Goal: Information Seeking & Learning: Learn about a topic

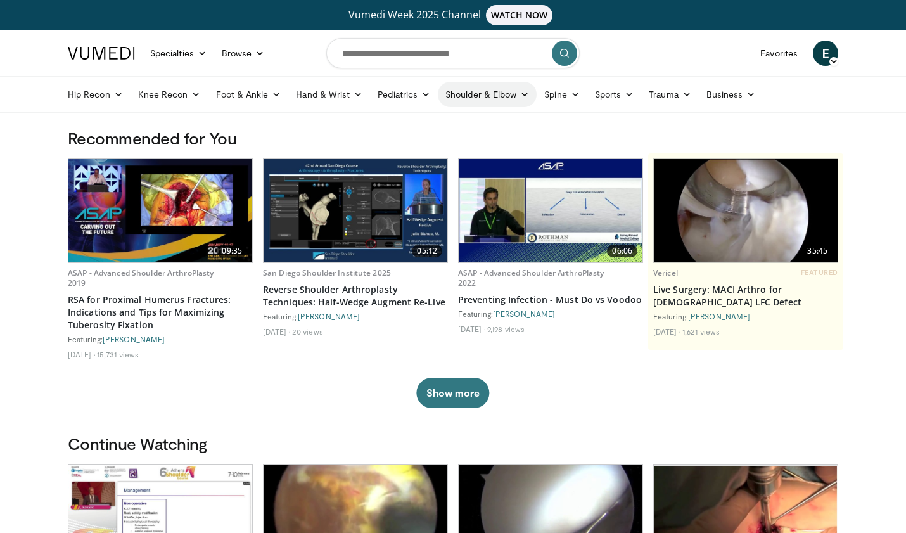
click at [509, 95] on link "Shoulder & Elbow" at bounding box center [487, 94] width 99 height 25
click at [410, 124] on link "Elbow" at bounding box center [461, 124] width 151 height 20
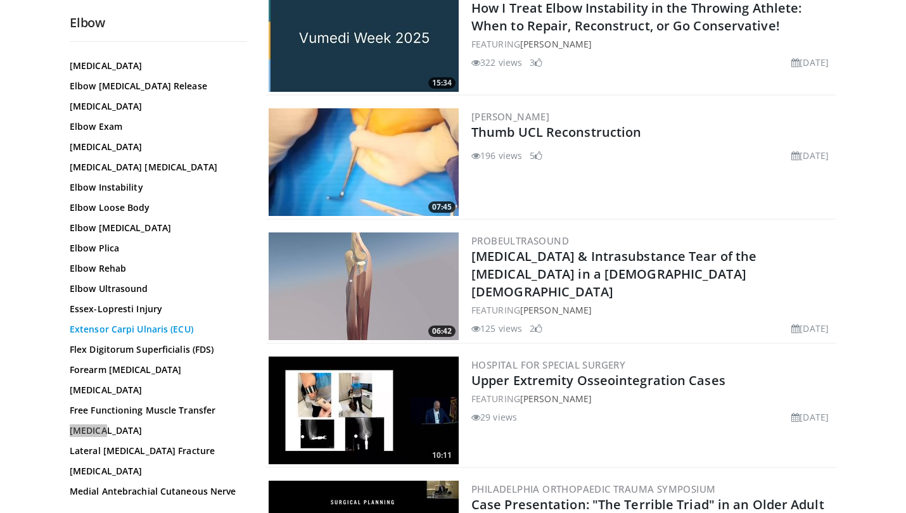
scroll to position [279, 0]
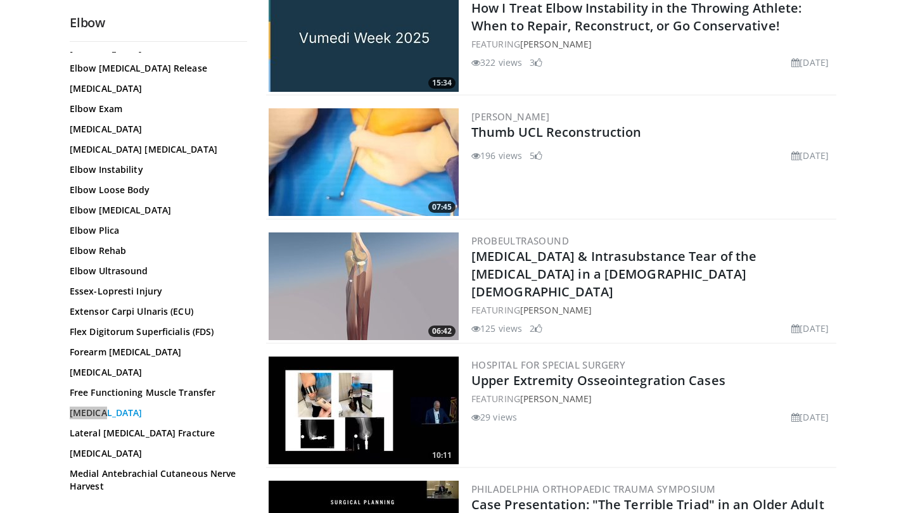
click at [132, 414] on link "Lateral Collateral Ligament" at bounding box center [155, 413] width 171 height 13
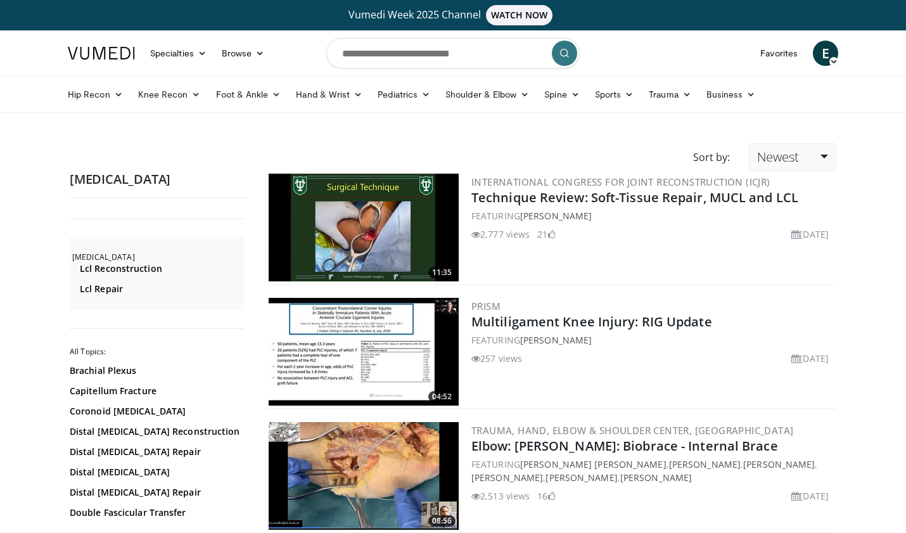
click at [798, 154] on span "Newest" at bounding box center [778, 156] width 42 height 17
click at [795, 252] on link "Views" at bounding box center [800, 249] width 100 height 20
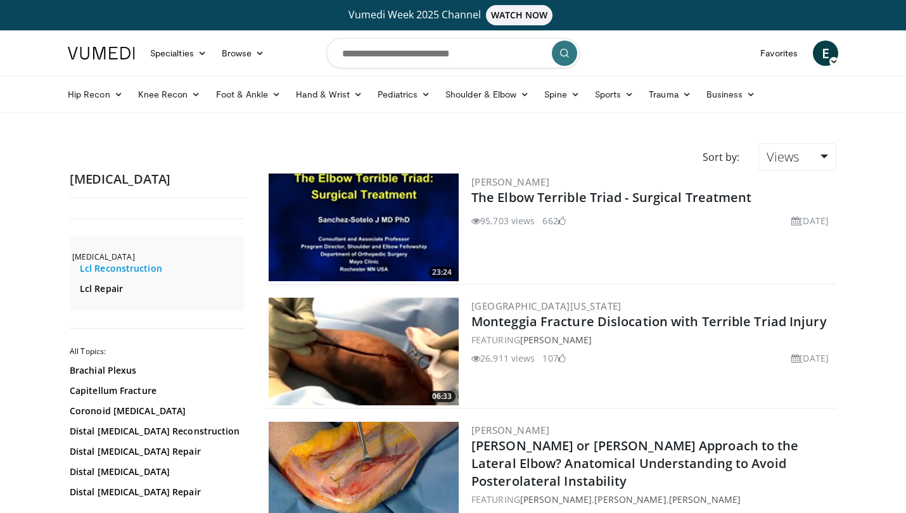
click at [128, 266] on link "Lcl Reconstruction" at bounding box center [160, 268] width 161 height 13
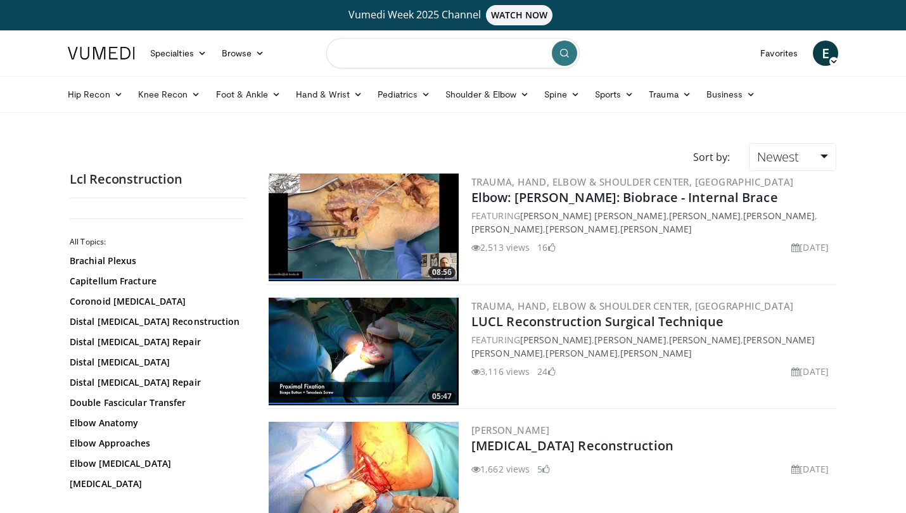
click at [386, 41] on input "Search topics, interventions" at bounding box center [452, 53] width 253 height 30
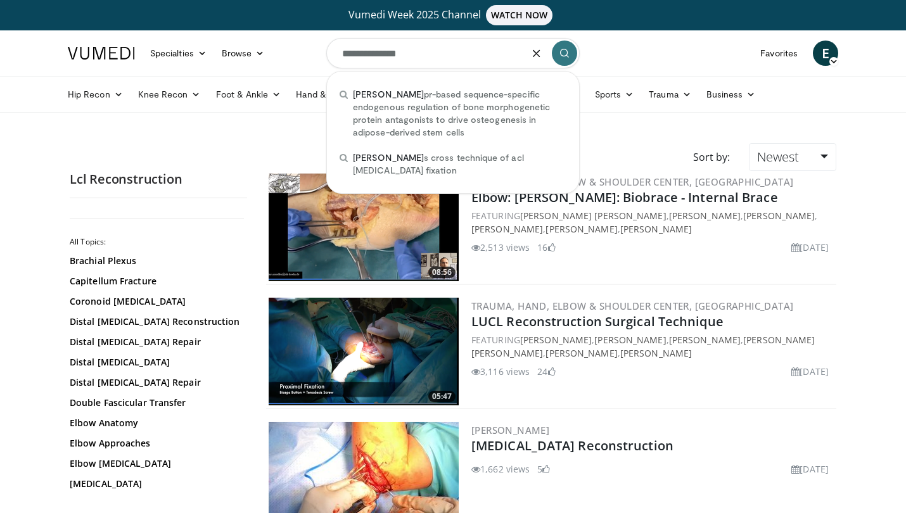
type input "**********"
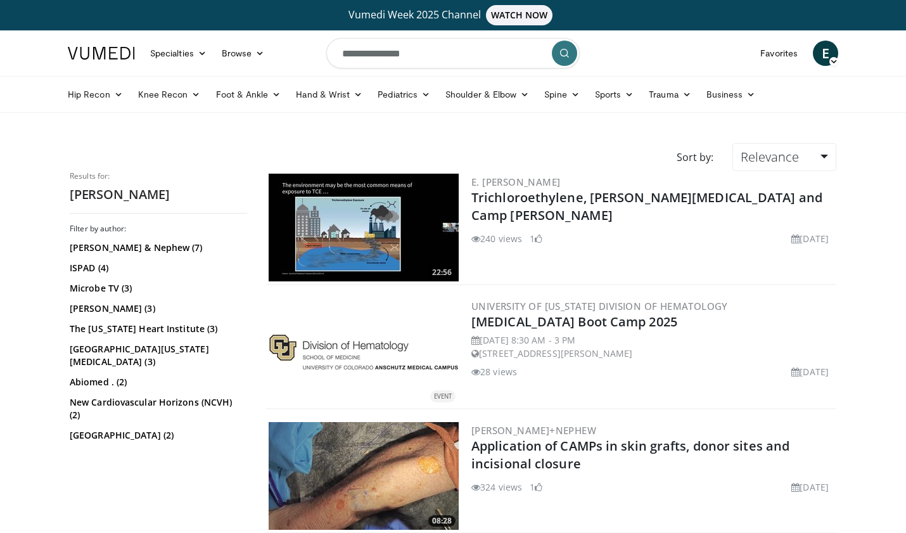
click at [361, 53] on input "**********" at bounding box center [452, 53] width 253 height 30
type input "**********"
click at [398, 49] on input "**********" at bounding box center [452, 53] width 253 height 30
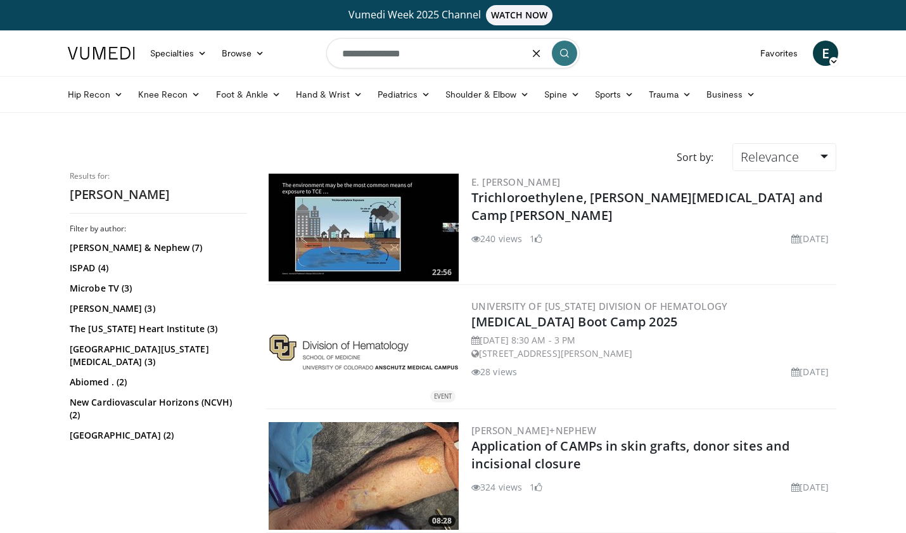
click at [398, 49] on input "**********" at bounding box center [452, 53] width 253 height 30
type input "**********"
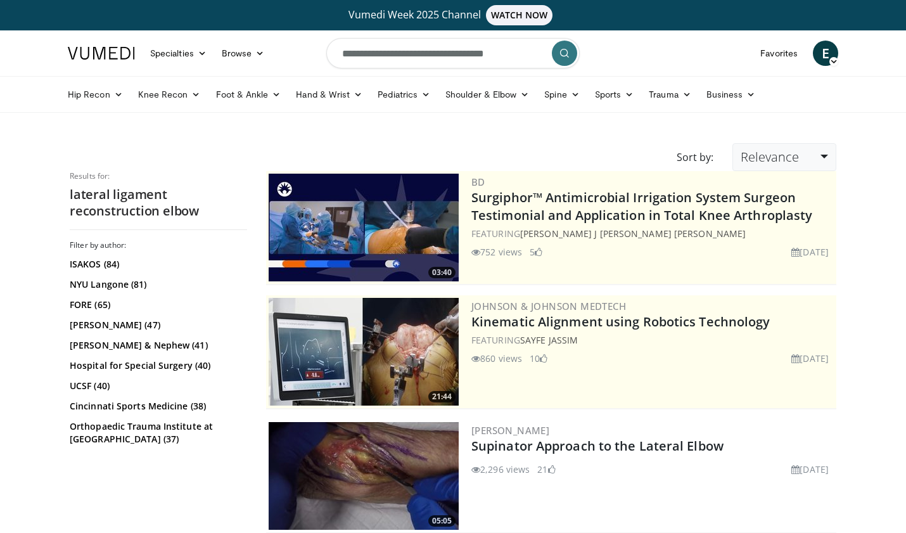
click at [788, 149] on span "Relevance" at bounding box center [770, 156] width 58 height 17
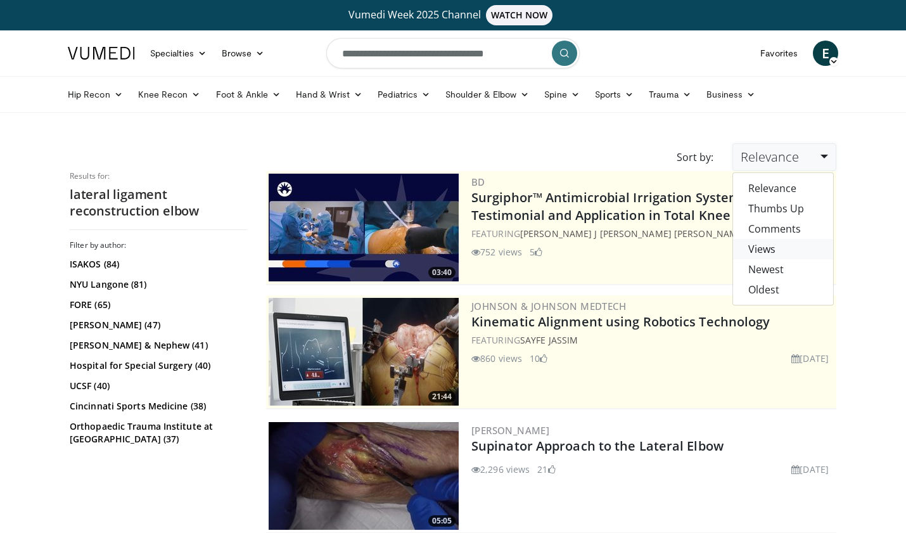
click at [780, 245] on link "Views" at bounding box center [783, 249] width 100 height 20
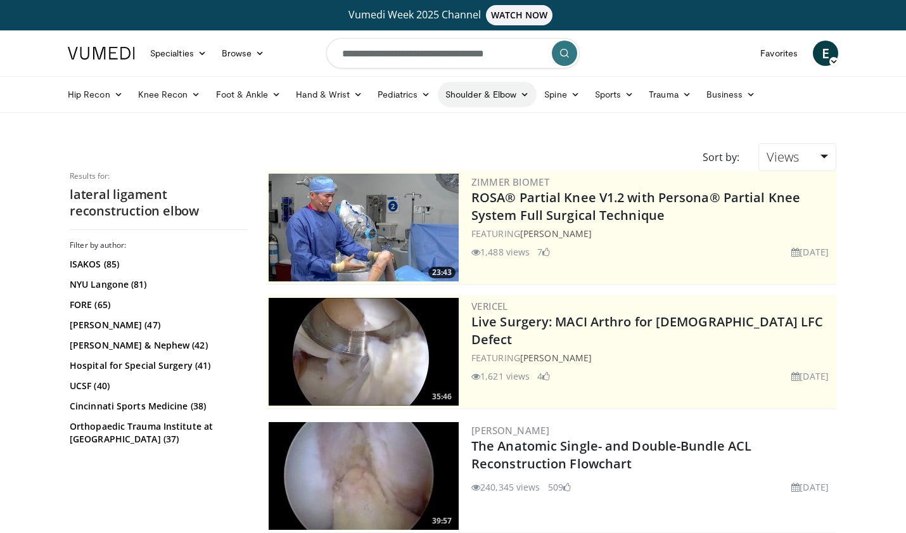
click at [518, 87] on link "Shoulder & Elbow" at bounding box center [487, 94] width 99 height 25
click at [409, 122] on link "Elbow" at bounding box center [461, 124] width 151 height 20
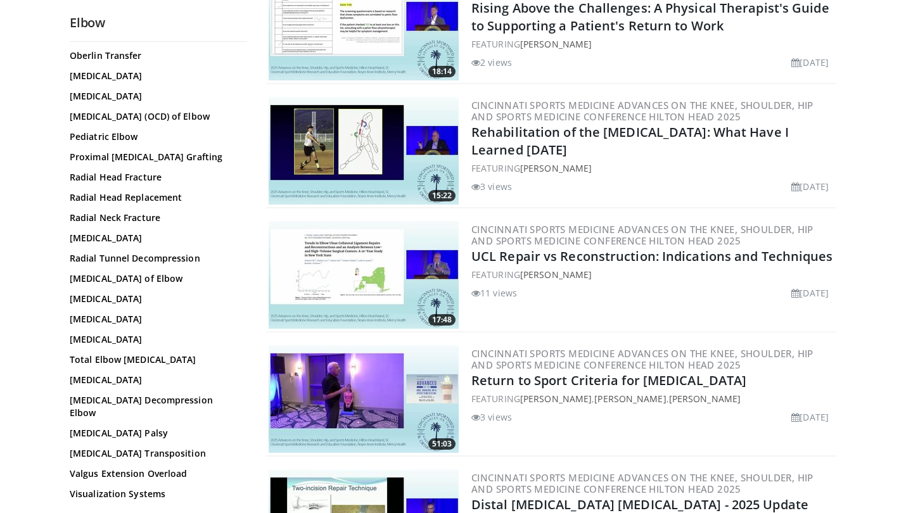
scroll to position [1697, 0]
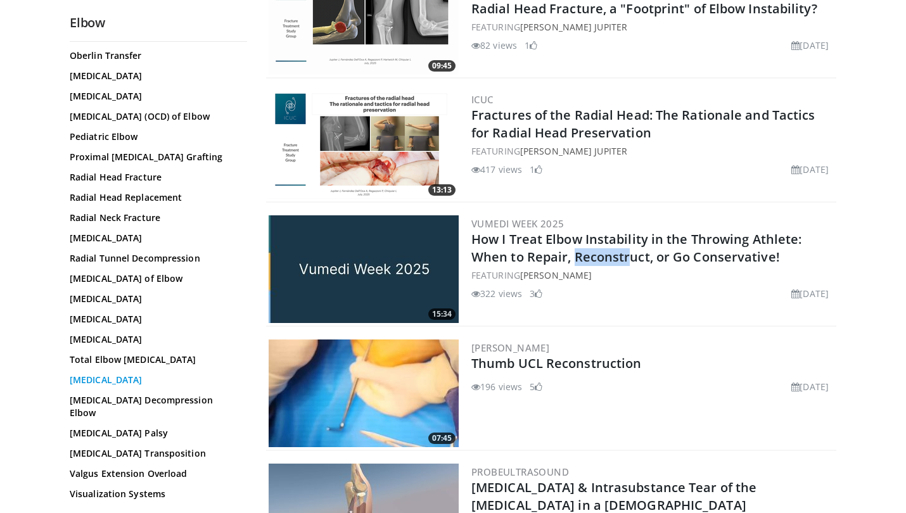
click at [84, 387] on link "UCL Reconstruction" at bounding box center [155, 380] width 171 height 13
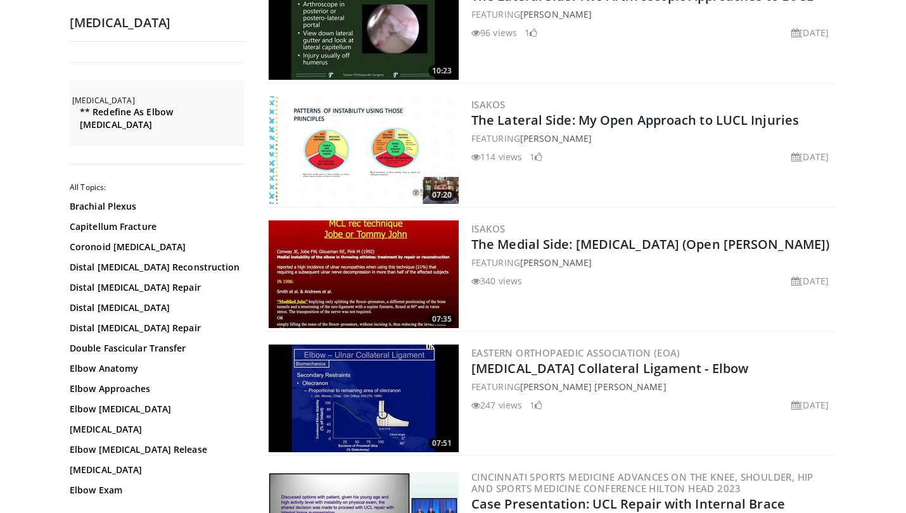
scroll to position [1322, 0]
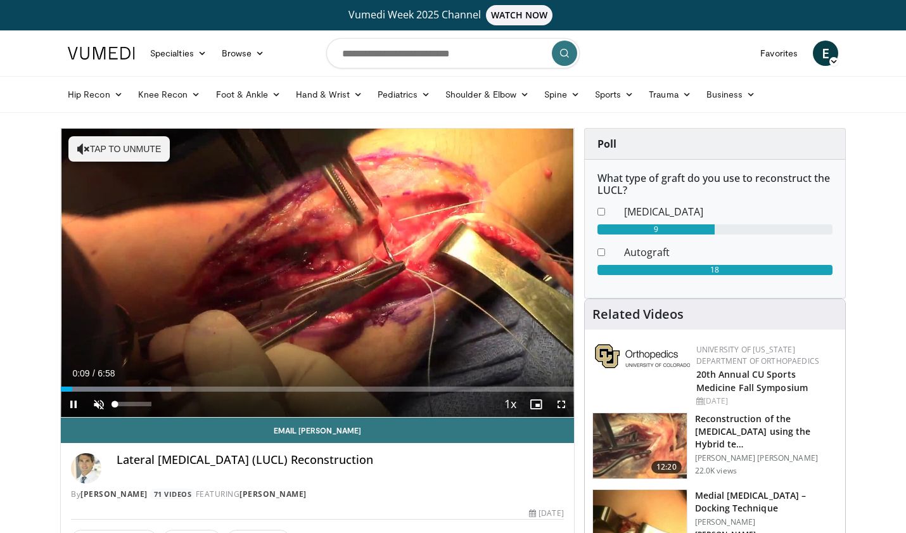
click at [99, 402] on span "Video Player" at bounding box center [98, 404] width 25 height 25
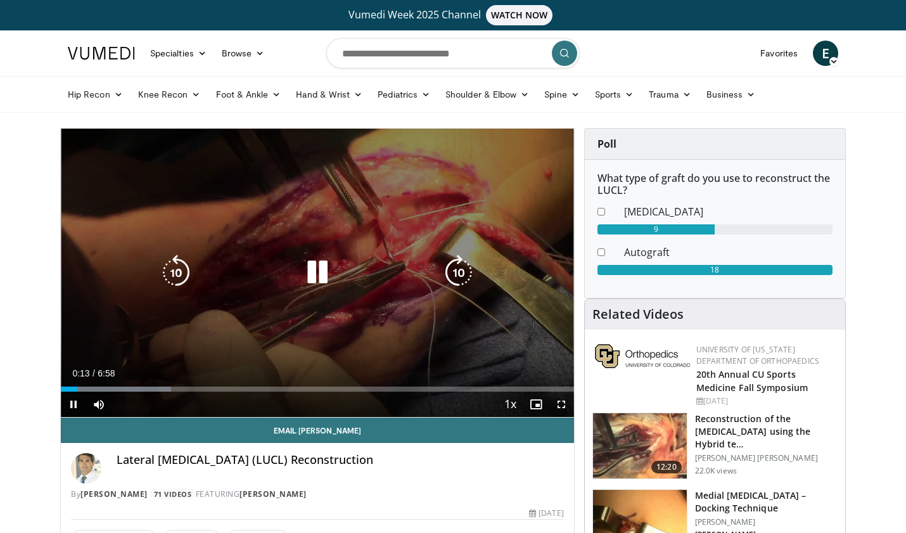
click at [453, 272] on icon "Video Player" at bounding box center [458, 272] width 35 height 35
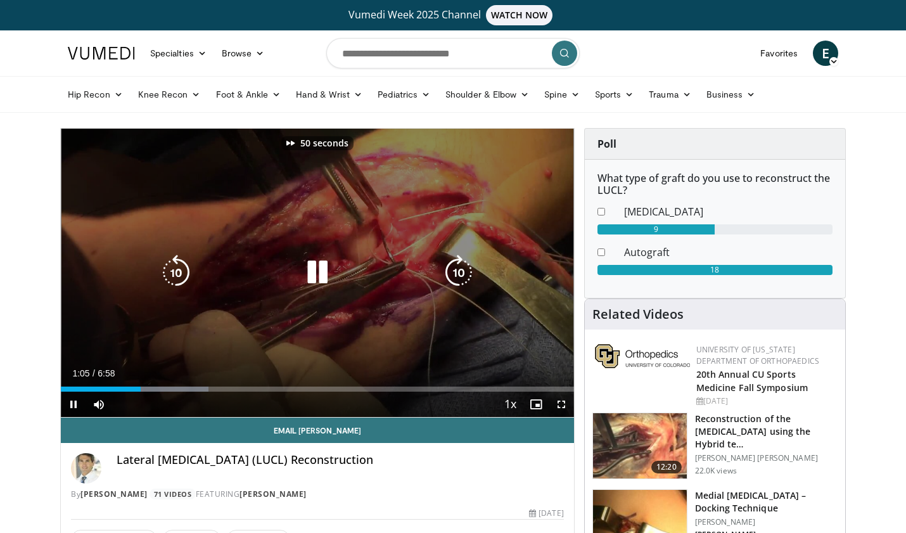
click at [453, 272] on icon "Video Player" at bounding box center [458, 272] width 35 height 35
click at [170, 276] on icon "Video Player" at bounding box center [175, 272] width 35 height 35
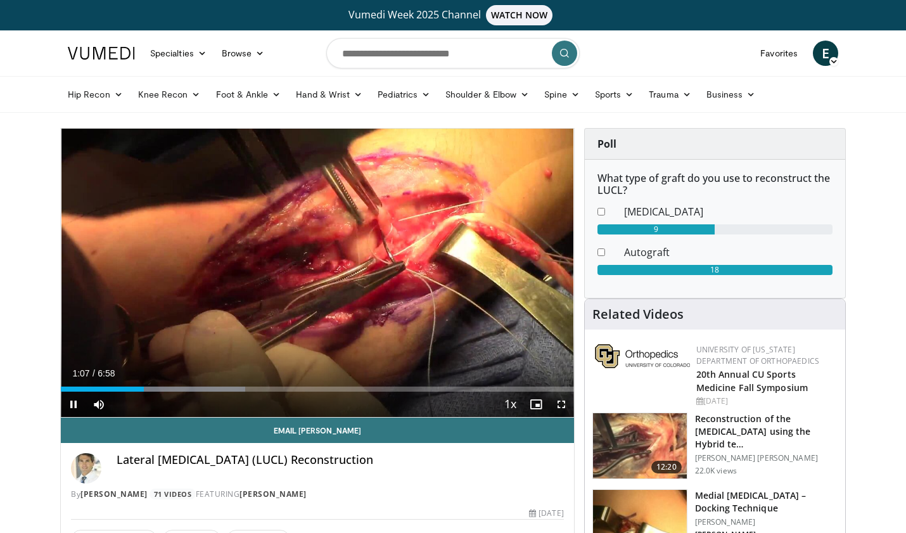
click at [561, 404] on span "Video Player" at bounding box center [561, 404] width 25 height 25
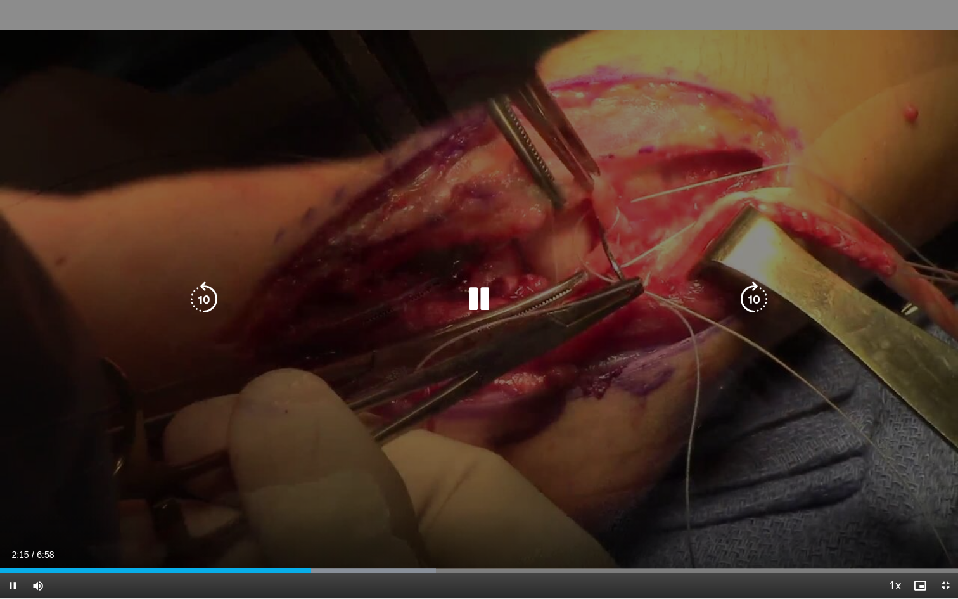
click at [474, 304] on icon "Video Player" at bounding box center [478, 298] width 35 height 35
click at [479, 298] on icon "Video Player" at bounding box center [478, 298] width 35 height 35
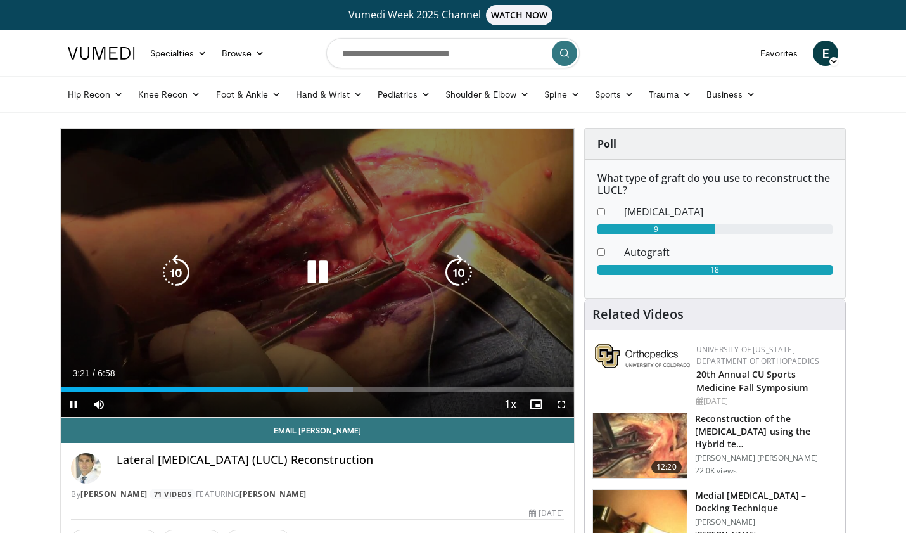
click at [320, 277] on icon "Video Player" at bounding box center [317, 272] width 35 height 35
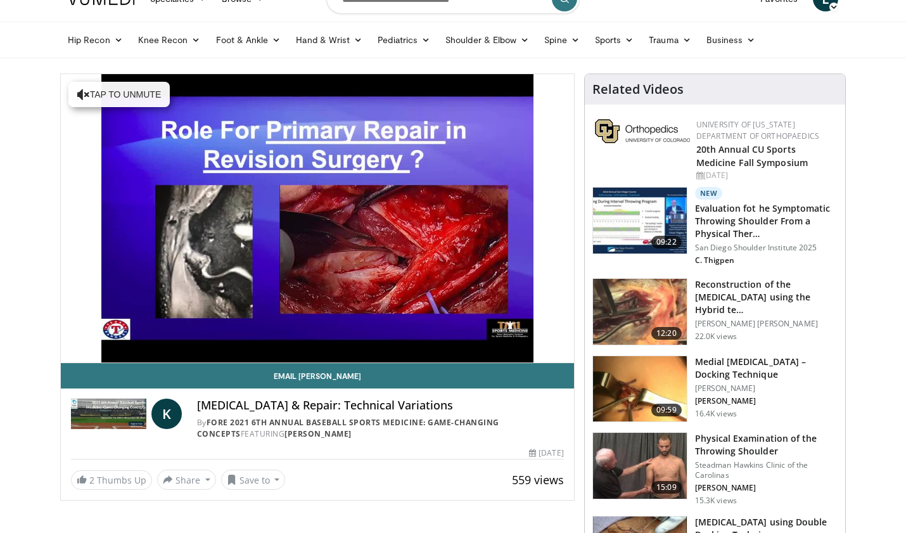
scroll to position [64, 0]
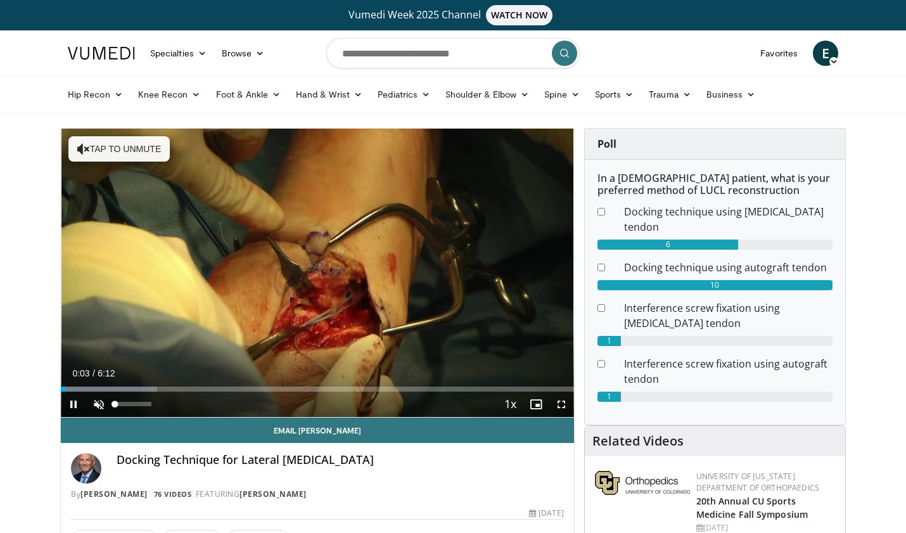
click at [96, 406] on span "Video Player" at bounding box center [98, 404] width 25 height 25
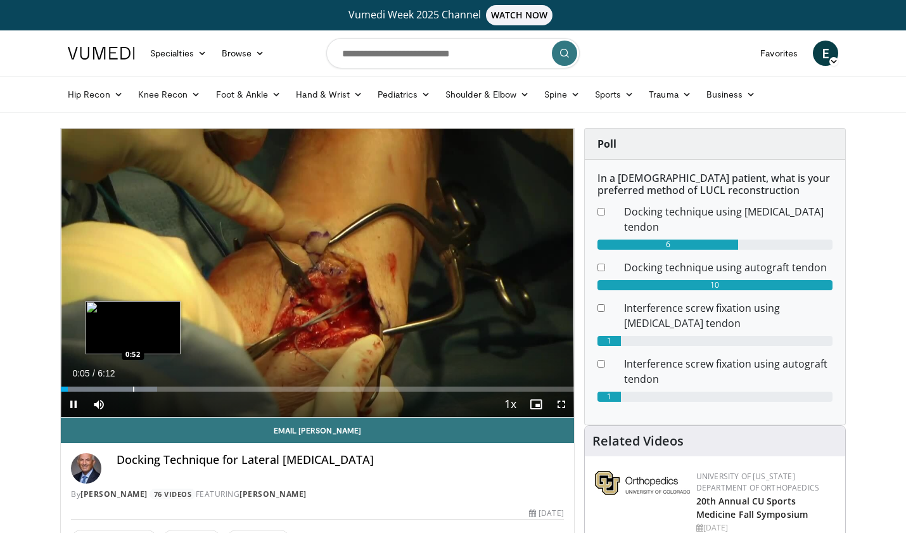
click at [131, 383] on div "Loaded : 18.81% 0:05 0:52" at bounding box center [317, 386] width 513 height 12
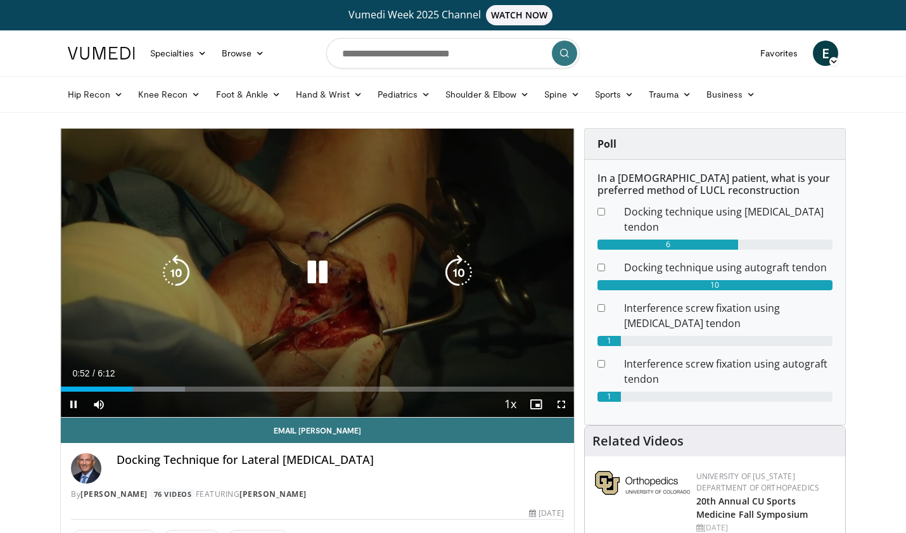
click at [171, 268] on icon "Video Player" at bounding box center [175, 272] width 35 height 35
click at [461, 276] on icon "Video Player" at bounding box center [458, 272] width 35 height 35
click at [313, 278] on icon "Video Player" at bounding box center [317, 272] width 35 height 35
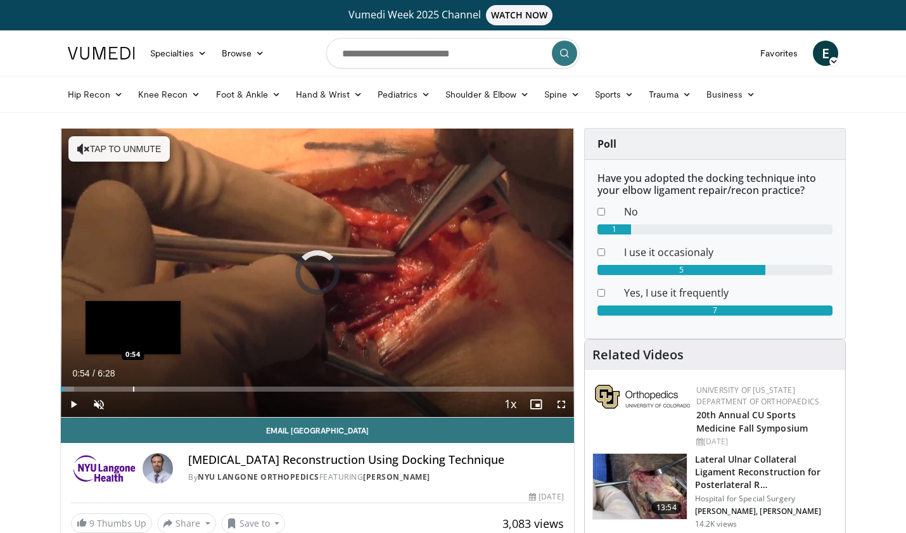
click at [133, 390] on div "Progress Bar" at bounding box center [133, 389] width 1 height 5
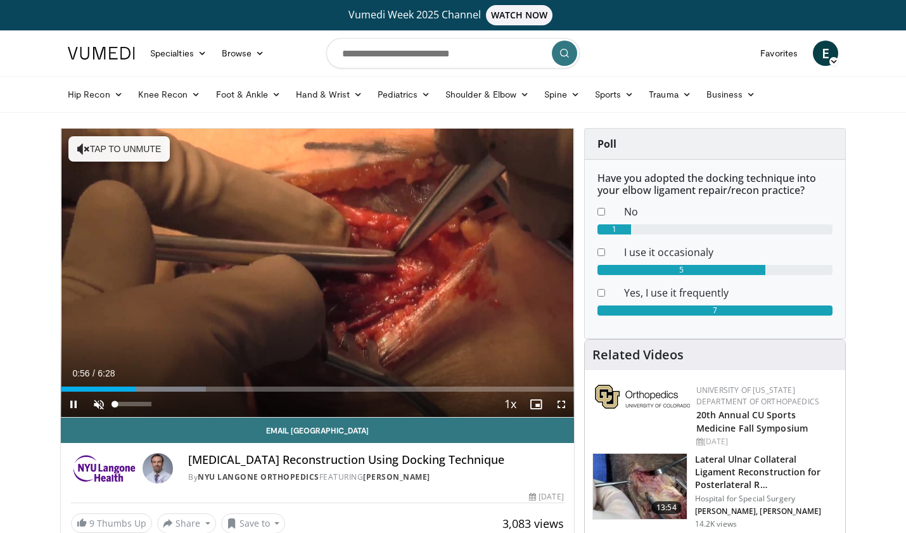
click at [96, 404] on span "Video Player" at bounding box center [98, 404] width 25 height 25
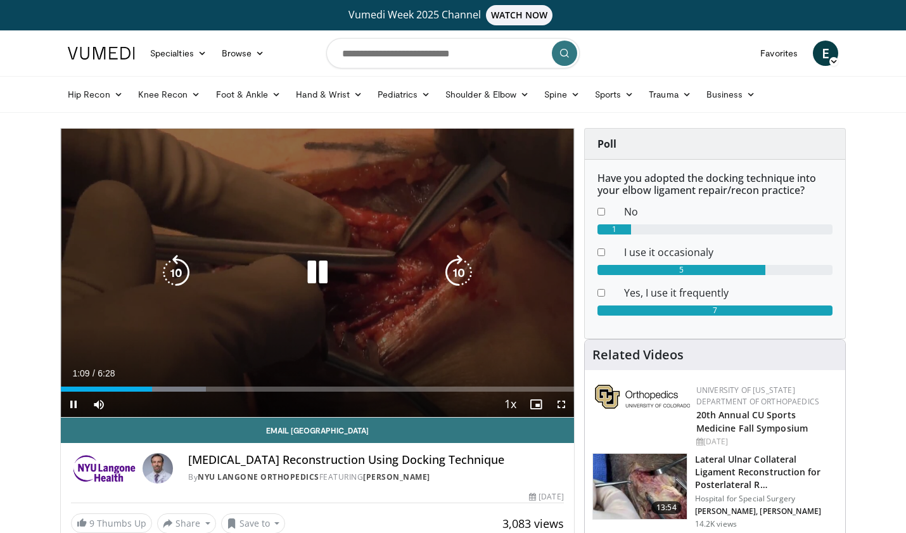
click at [466, 271] on icon "Video Player" at bounding box center [458, 272] width 35 height 35
click at [459, 267] on icon "Video Player" at bounding box center [458, 272] width 35 height 35
click at [456, 276] on icon "Video Player" at bounding box center [458, 272] width 35 height 35
click at [457, 272] on icon "Video Player" at bounding box center [458, 272] width 35 height 35
click at [456, 272] on icon "Video Player" at bounding box center [458, 272] width 35 height 35
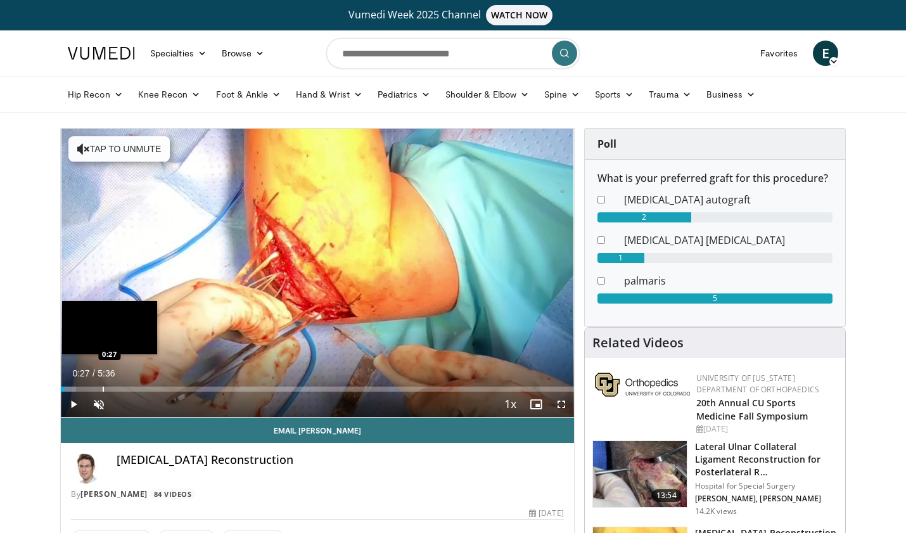
click at [103, 388] on div "Progress Bar" at bounding box center [103, 389] width 1 height 5
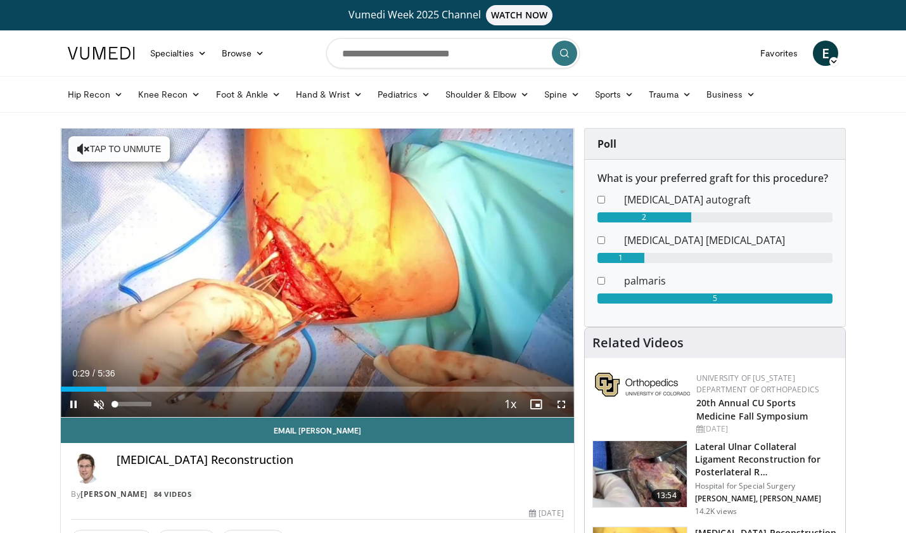
click at [103, 402] on span "Video Player" at bounding box center [98, 404] width 25 height 25
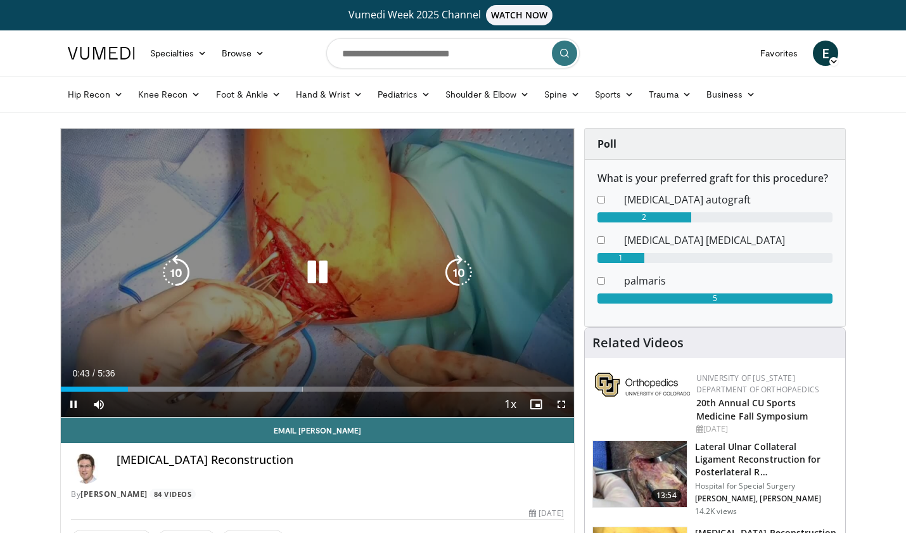
click at [458, 274] on icon "Video Player" at bounding box center [458, 272] width 35 height 35
click at [456, 269] on icon "Video Player" at bounding box center [458, 272] width 35 height 35
click at [452, 273] on icon "Video Player" at bounding box center [458, 272] width 35 height 35
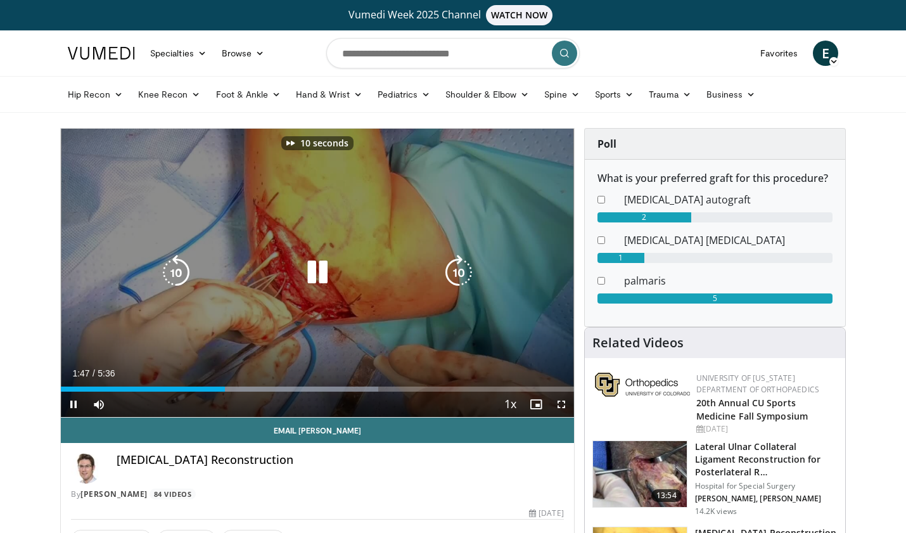
click at [452, 273] on icon "Video Player" at bounding box center [458, 272] width 35 height 35
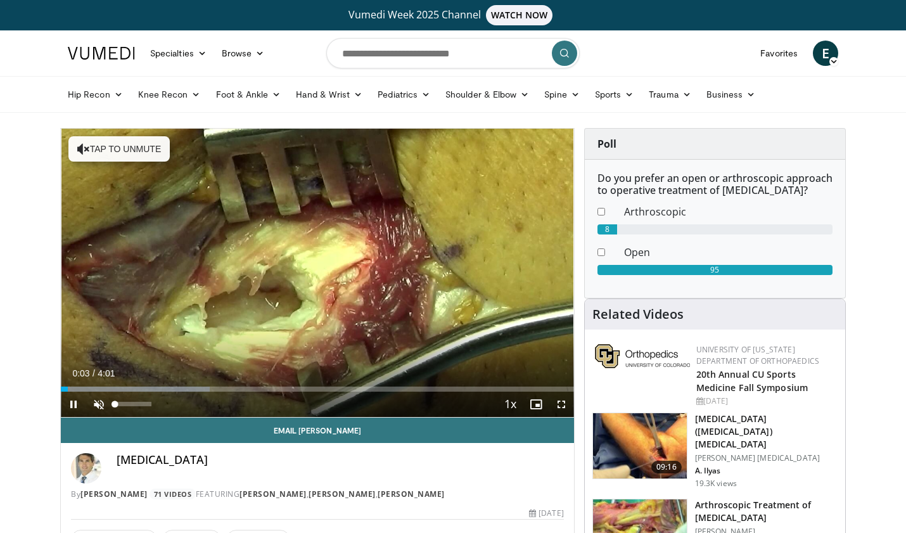
click at [100, 402] on span "Video Player" at bounding box center [98, 404] width 25 height 25
click at [563, 405] on span "Video Player" at bounding box center [561, 404] width 25 height 25
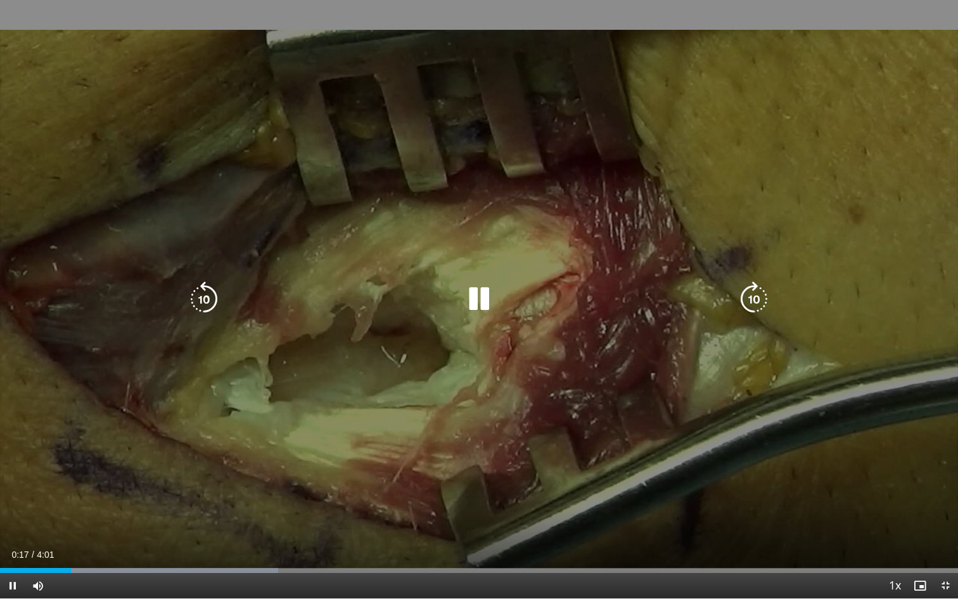
click at [753, 301] on icon "Video Player" at bounding box center [753, 298] width 35 height 35
click at [751, 304] on icon "Video Player" at bounding box center [753, 298] width 35 height 35
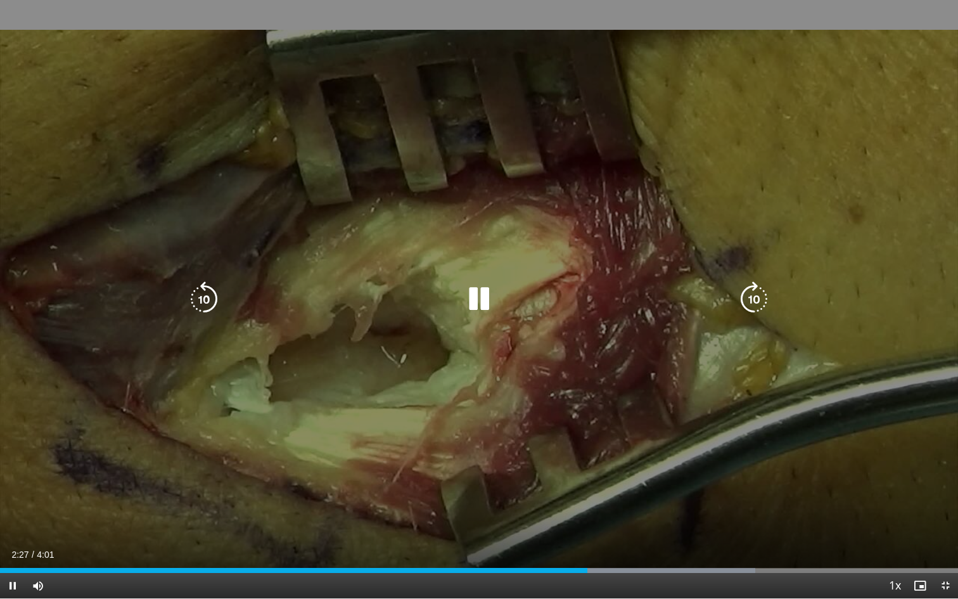
click at [753, 297] on icon "Video Player" at bounding box center [753, 298] width 35 height 35
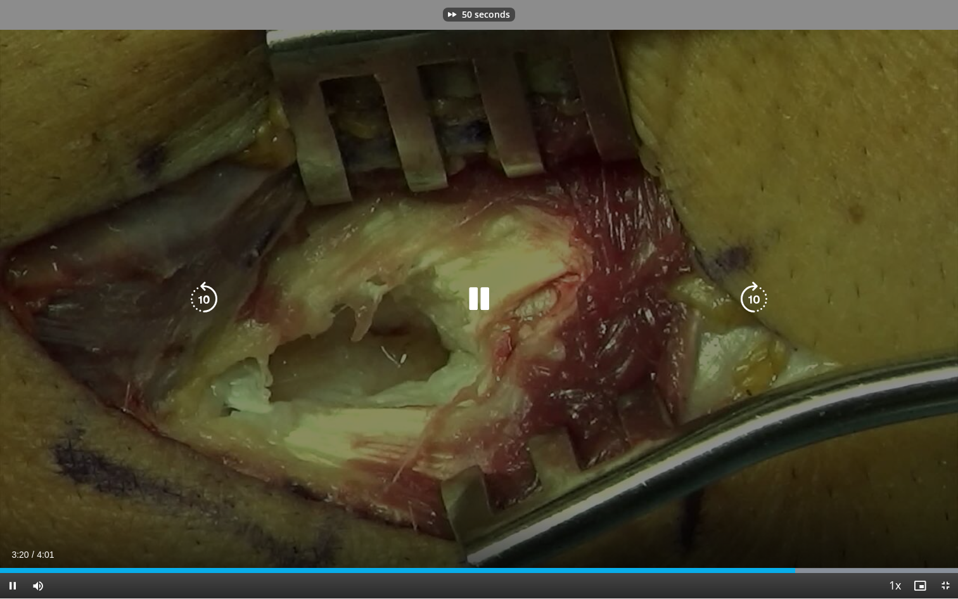
click at [753, 297] on icon "Video Player" at bounding box center [753, 298] width 35 height 35
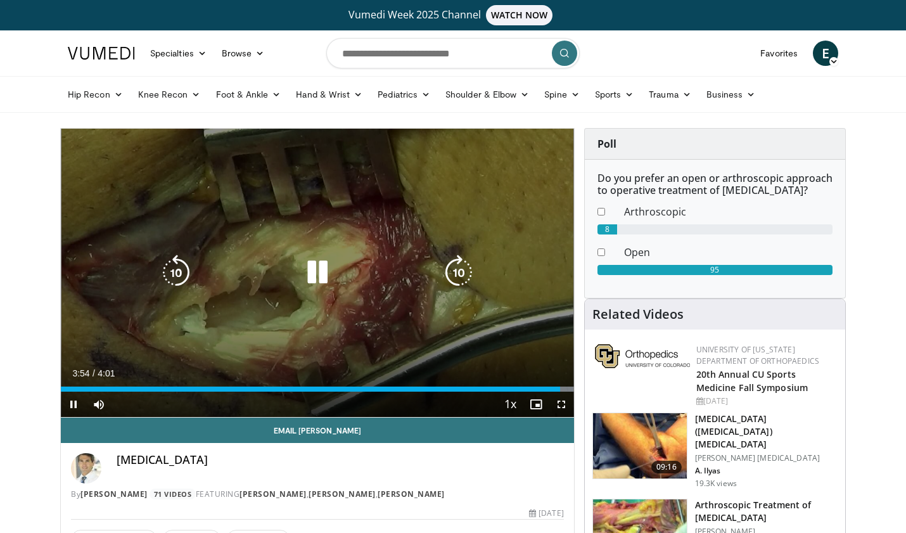
click at [320, 270] on icon "Video Player" at bounding box center [317, 272] width 35 height 35
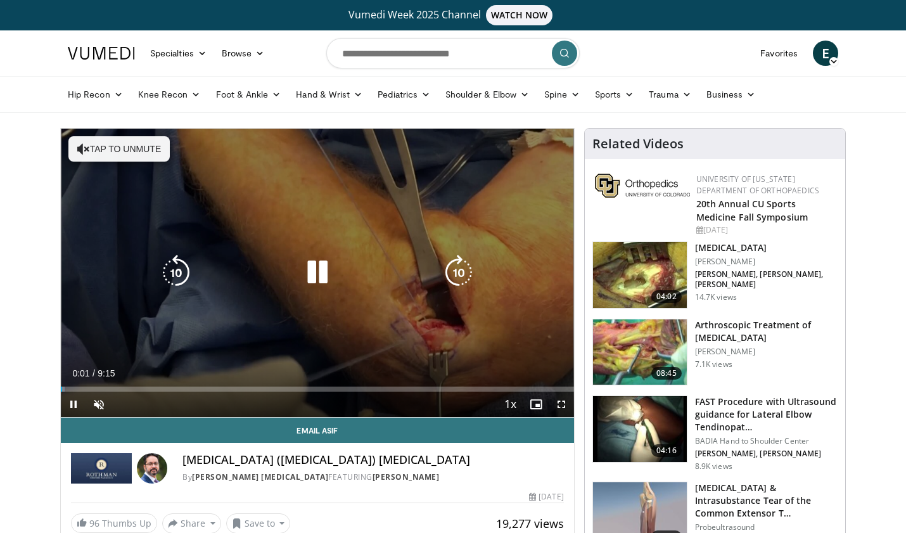
click at [463, 271] on icon "Video Player" at bounding box center [458, 272] width 35 height 35
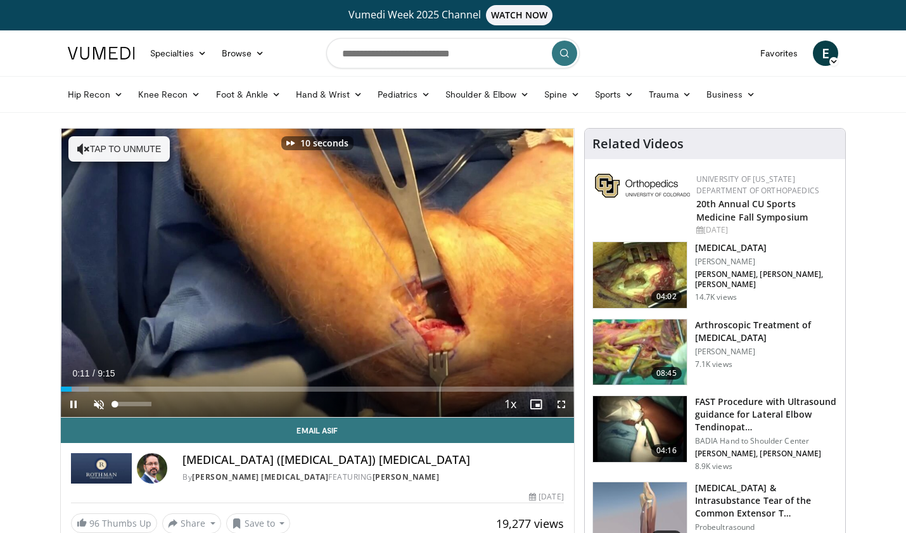
click at [92, 412] on span "Video Player" at bounding box center [98, 404] width 25 height 25
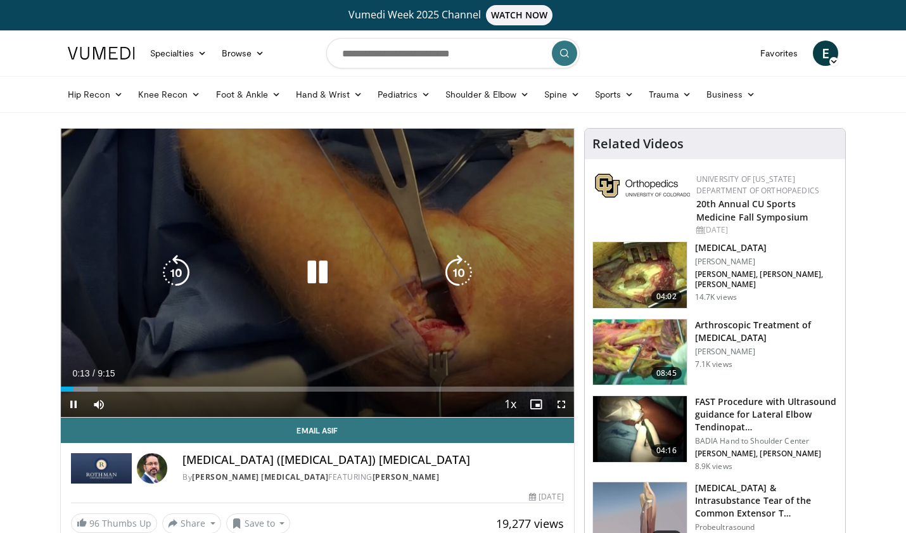
click at [461, 271] on icon "Video Player" at bounding box center [458, 272] width 35 height 35
click at [459, 274] on icon "Video Player" at bounding box center [458, 272] width 35 height 35
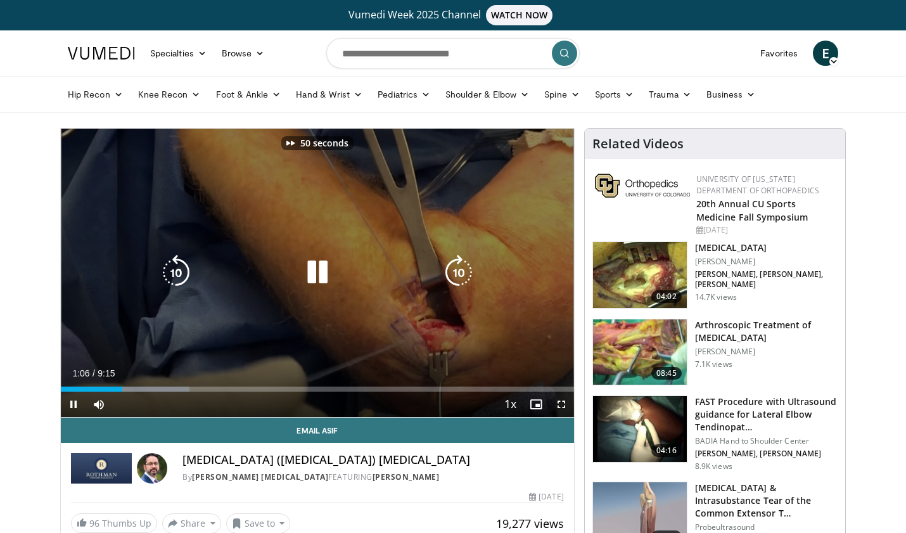
click at [459, 276] on icon "Video Player" at bounding box center [458, 272] width 35 height 35
click at [172, 270] on icon "Video Player" at bounding box center [175, 272] width 35 height 35
click at [319, 270] on icon "Video Player" at bounding box center [317, 272] width 35 height 35
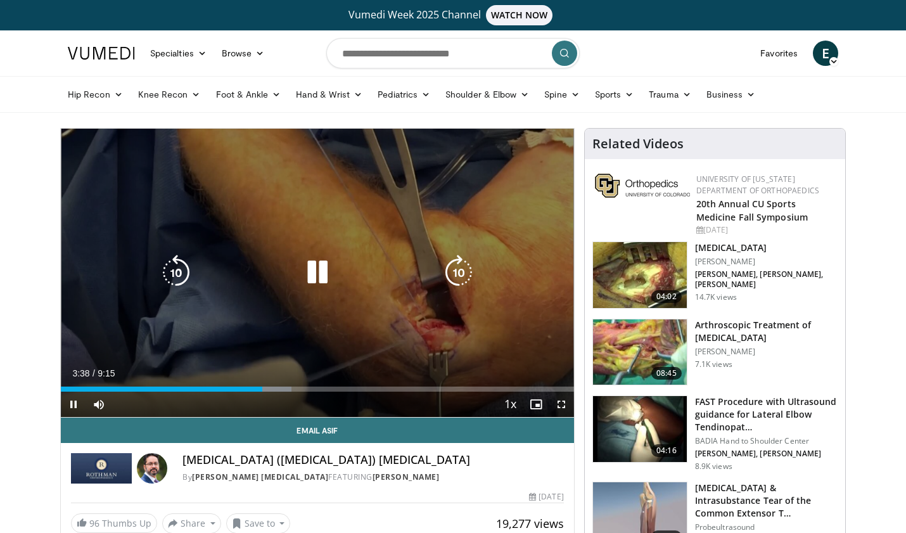
click at [451, 272] on icon "Video Player" at bounding box center [458, 272] width 35 height 35
click at [457, 272] on icon "Video Player" at bounding box center [458, 272] width 35 height 35
click at [451, 274] on icon "Video Player" at bounding box center [458, 272] width 35 height 35
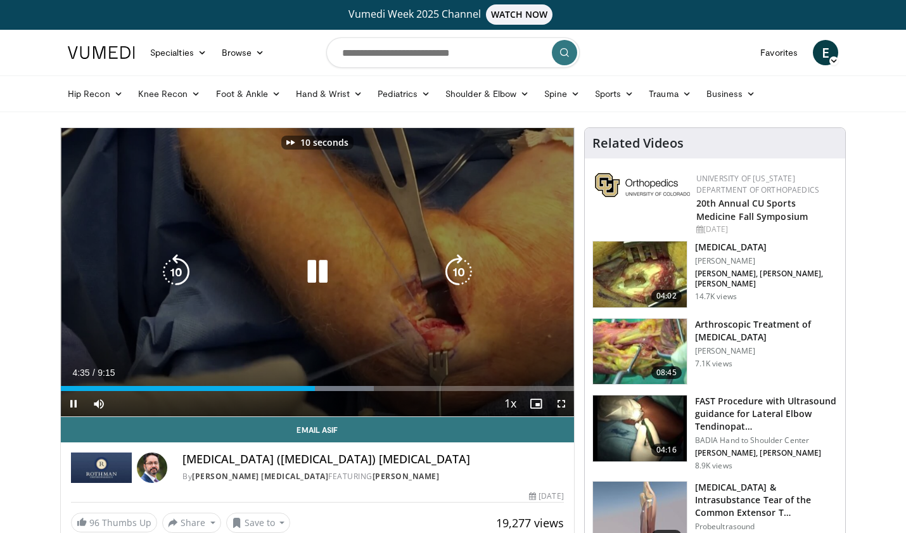
scroll to position [1, 0]
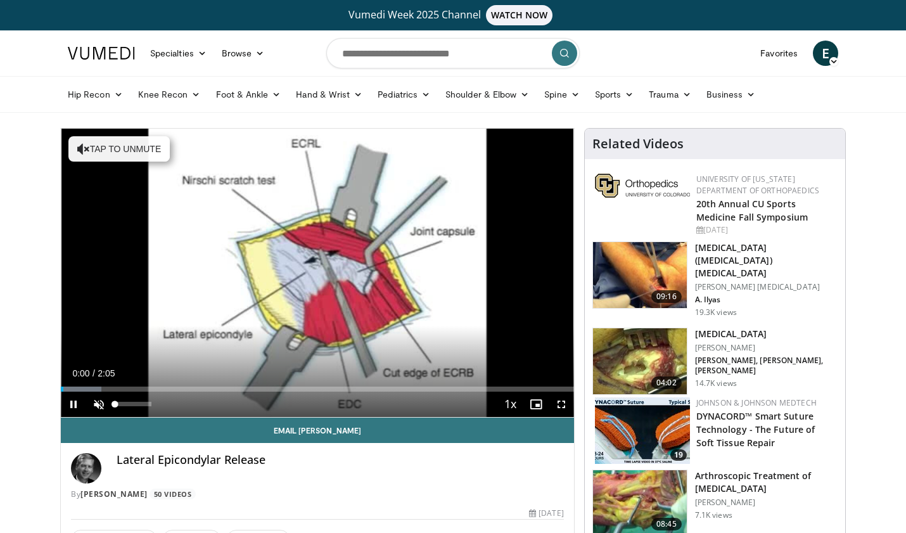
click at [98, 402] on span "Video Player" at bounding box center [98, 404] width 25 height 25
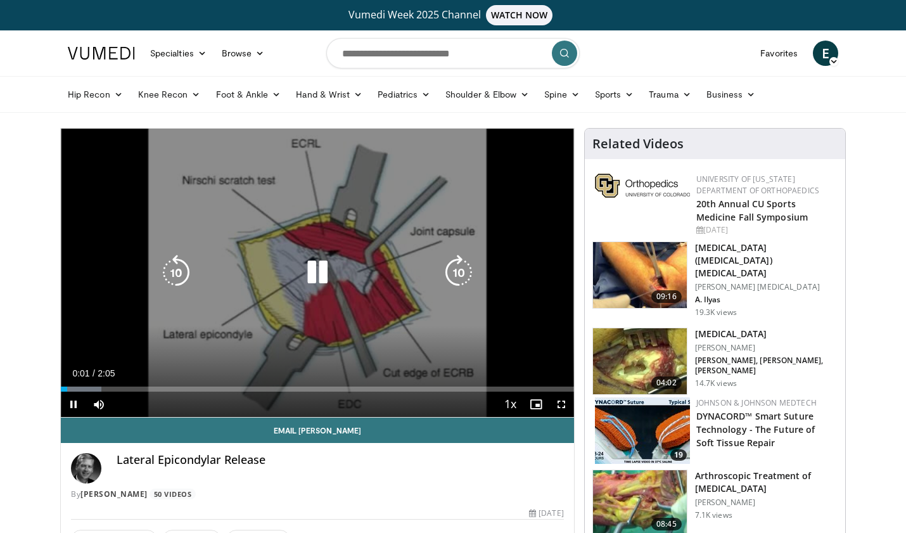
click at [459, 271] on icon "Video Player" at bounding box center [458, 272] width 35 height 35
click at [166, 271] on icon "Video Player" at bounding box center [175, 272] width 35 height 35
click at [314, 274] on icon "Video Player" at bounding box center [317, 272] width 35 height 35
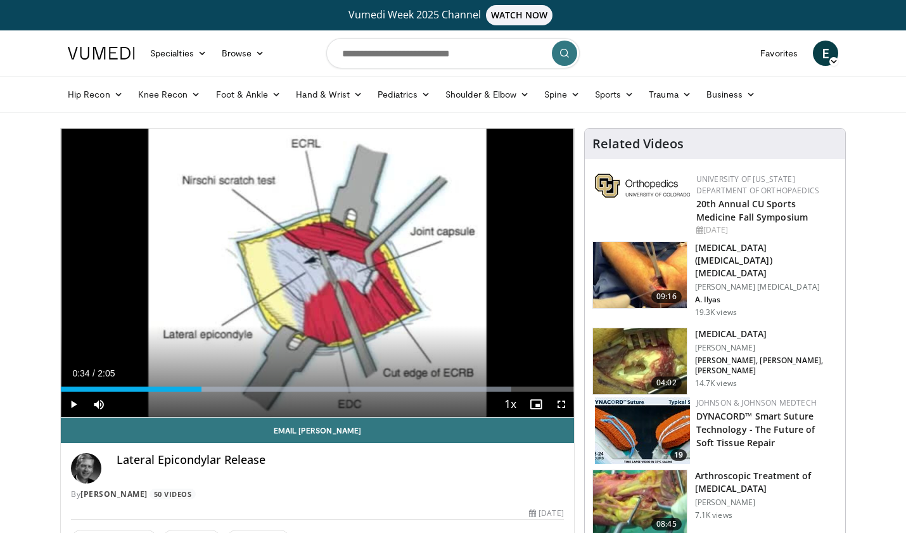
click at [316, 272] on div "10 seconds Tap to unmute" at bounding box center [317, 273] width 513 height 288
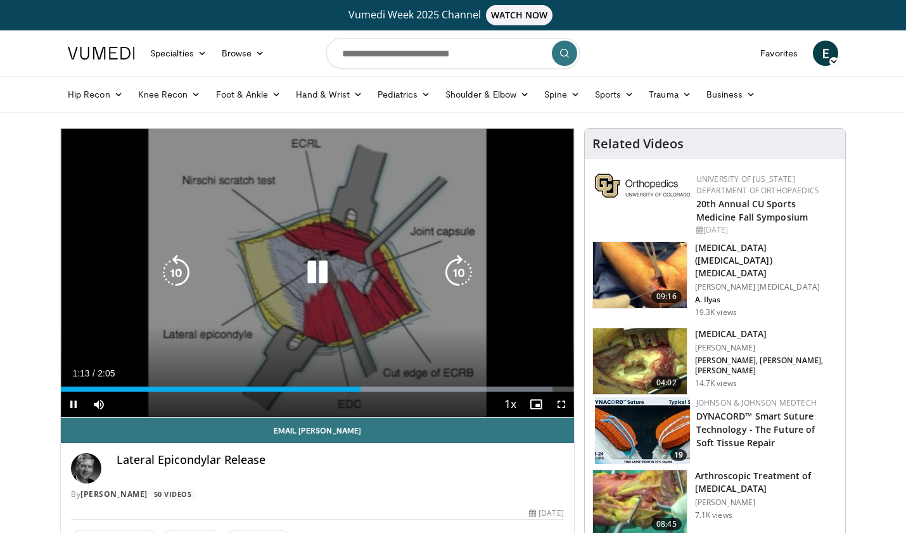
click at [457, 271] on icon "Video Player" at bounding box center [458, 272] width 35 height 35
click at [173, 275] on icon "Video Player" at bounding box center [175, 272] width 35 height 35
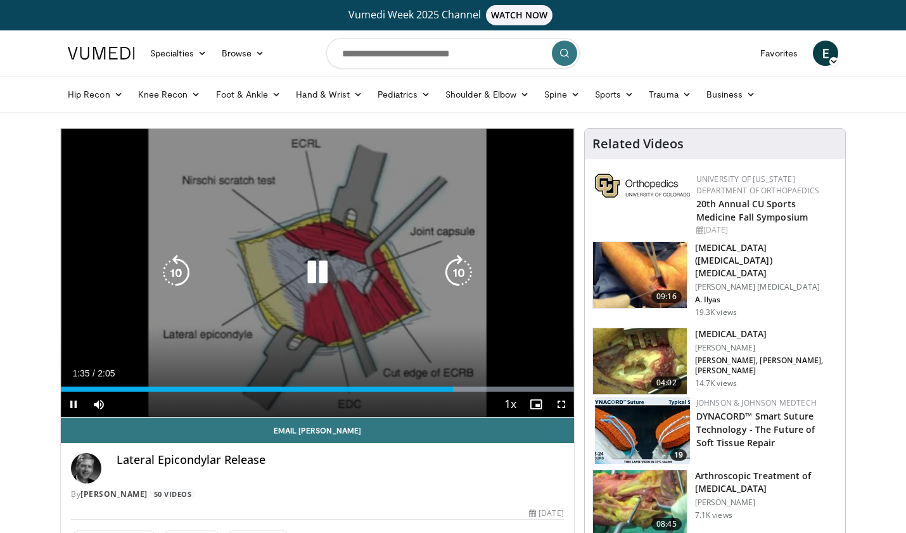
click at [315, 272] on icon "Video Player" at bounding box center [317, 272] width 35 height 35
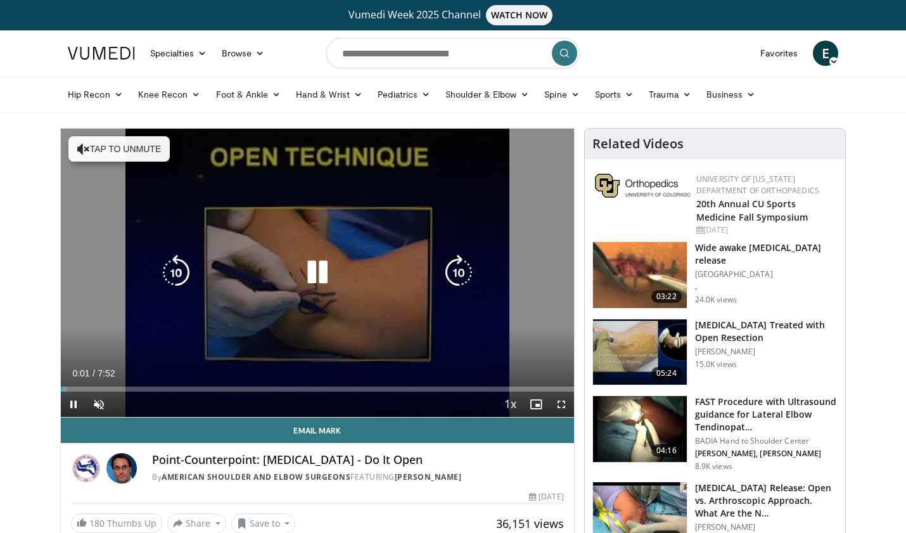
click at [474, 278] on icon "Video Player" at bounding box center [458, 272] width 35 height 35
click at [464, 271] on icon "Video Player" at bounding box center [458, 272] width 35 height 35
click at [452, 271] on icon "Video Player" at bounding box center [458, 272] width 35 height 35
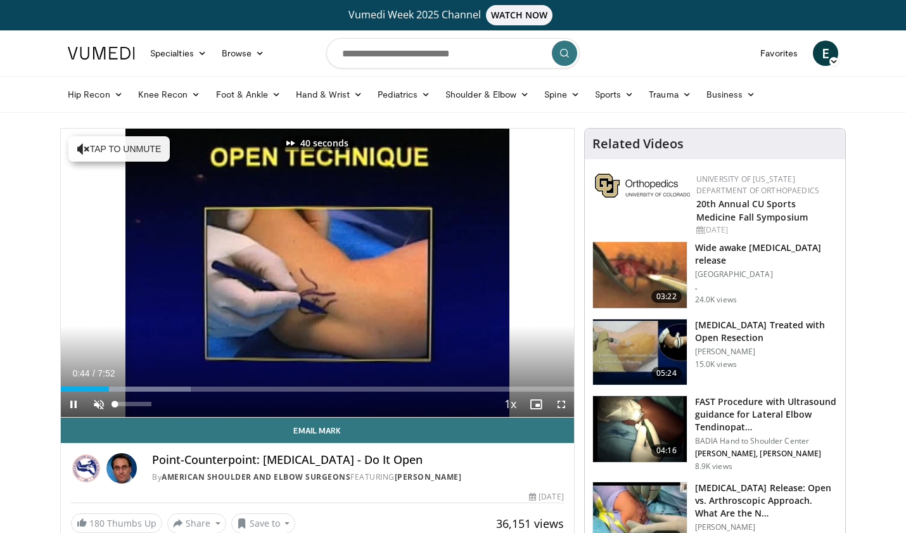
click at [102, 399] on span "Video Player" at bounding box center [98, 404] width 25 height 25
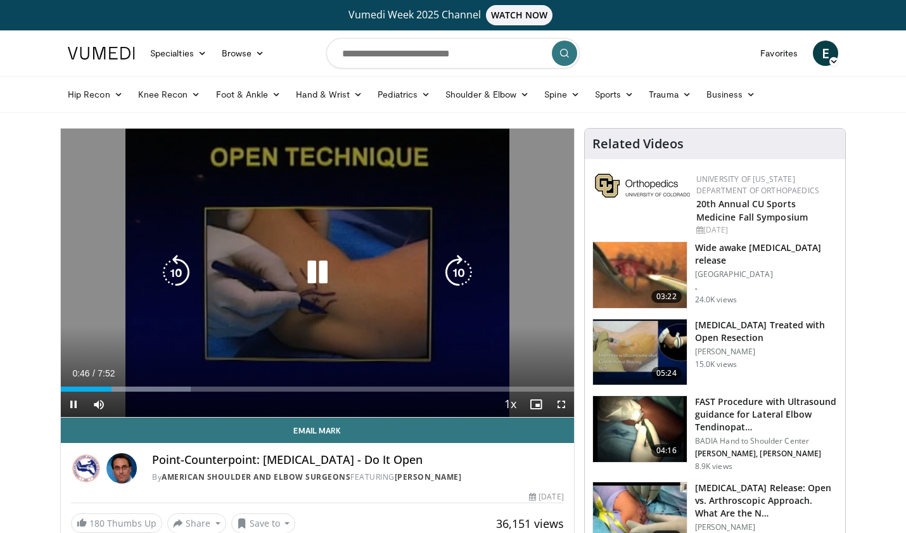
click at [176, 270] on icon "Video Player" at bounding box center [175, 272] width 35 height 35
click at [459, 274] on icon "Video Player" at bounding box center [458, 272] width 35 height 35
click at [458, 275] on icon "Video Player" at bounding box center [458, 272] width 35 height 35
click at [459, 274] on icon "Video Player" at bounding box center [458, 272] width 35 height 35
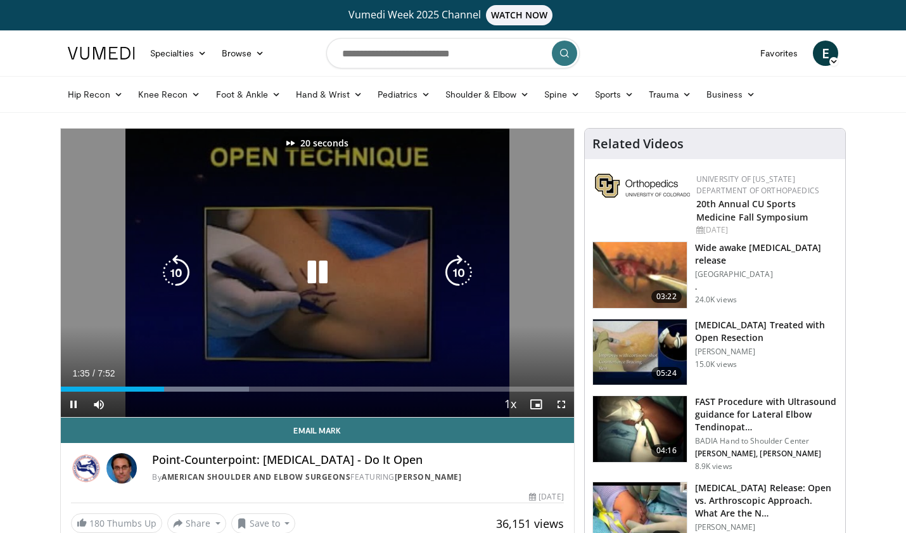
click at [459, 274] on icon "Video Player" at bounding box center [458, 272] width 35 height 35
click at [453, 278] on icon "Video Player" at bounding box center [458, 272] width 35 height 35
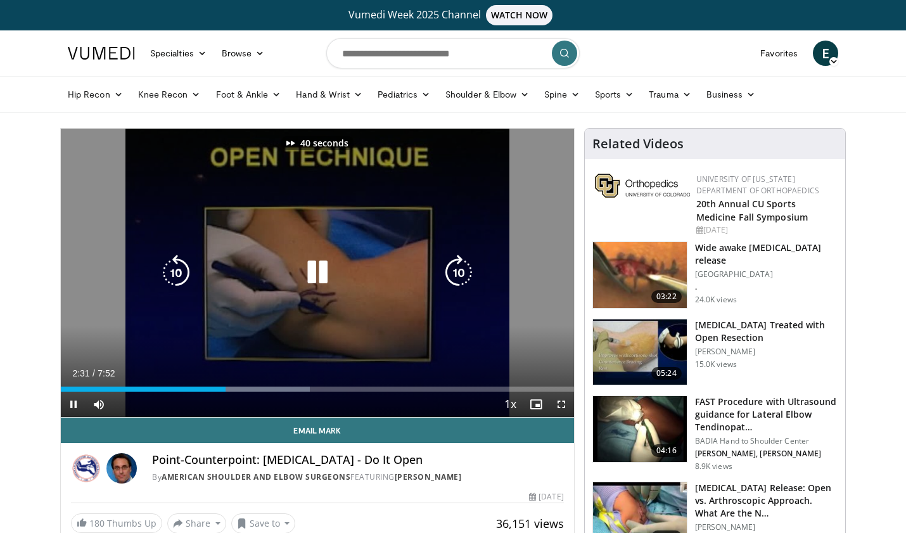
click at [453, 278] on icon "Video Player" at bounding box center [458, 272] width 35 height 35
click at [456, 273] on icon "Video Player" at bounding box center [458, 272] width 35 height 35
click at [455, 274] on icon "Video Player" at bounding box center [458, 272] width 35 height 35
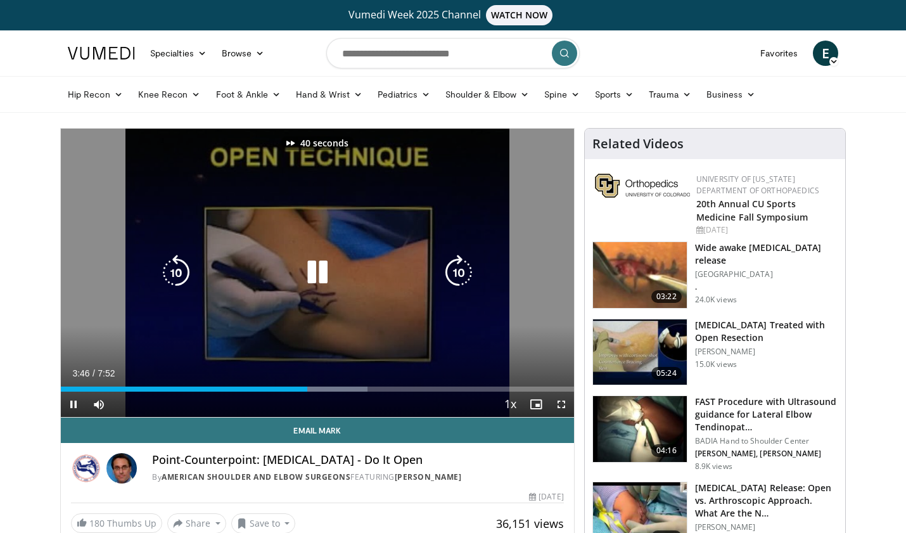
click at [455, 274] on icon "Video Player" at bounding box center [458, 272] width 35 height 35
click at [168, 271] on icon "Video Player" at bounding box center [175, 272] width 35 height 35
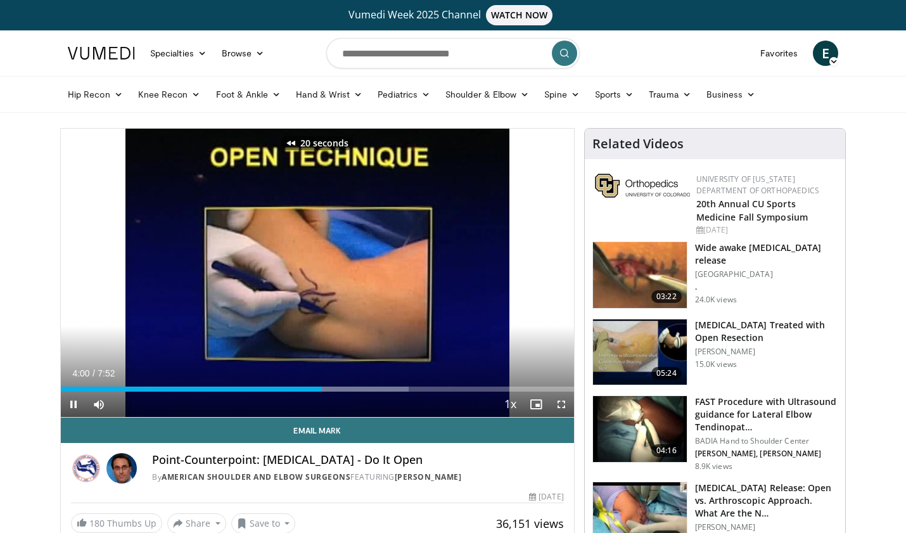
click at [559, 402] on span "Video Player" at bounding box center [561, 404] width 25 height 25
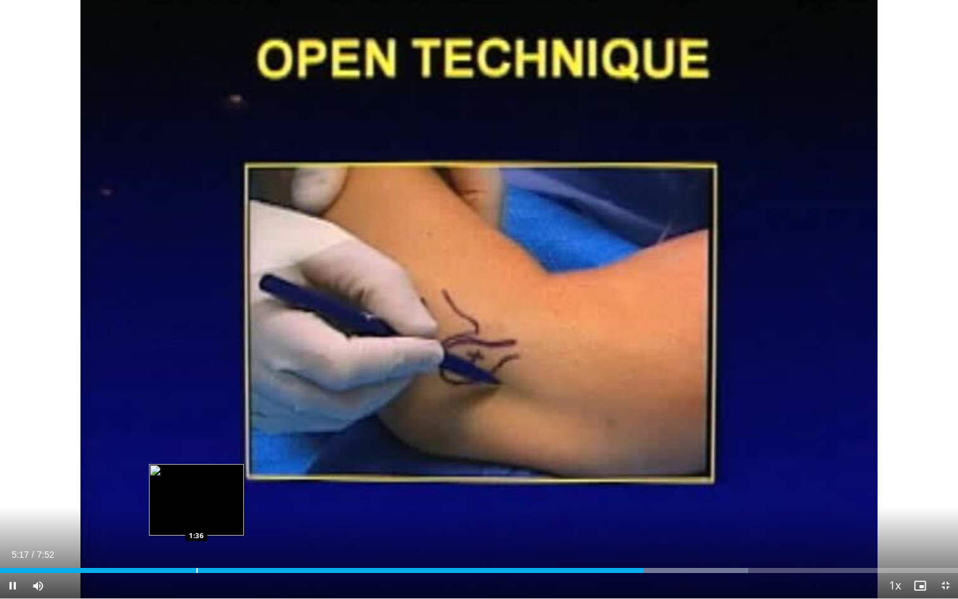
click at [196, 532] on div "Progress Bar" at bounding box center [196, 570] width 1 height 5
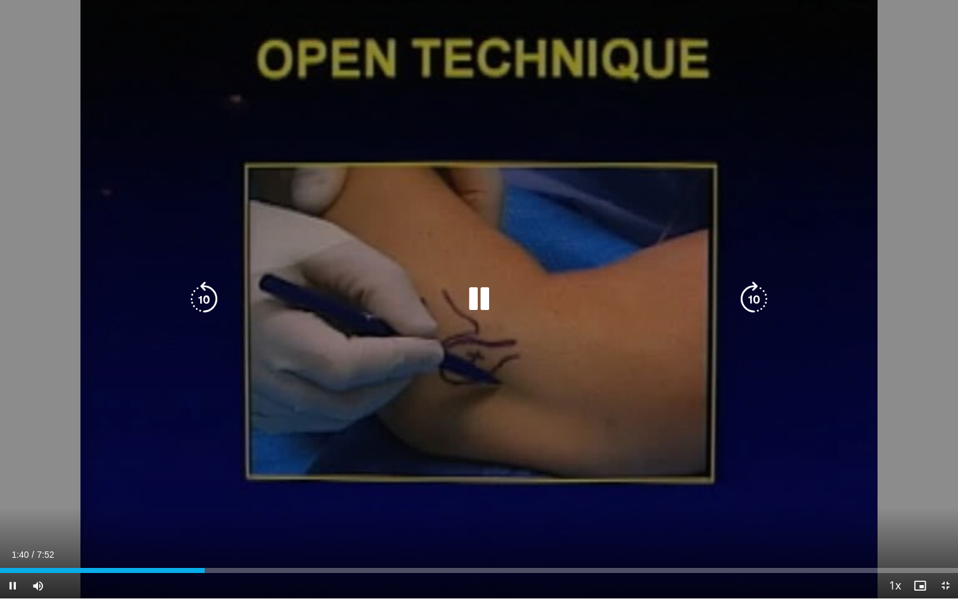
click at [203, 298] on icon "Video Player" at bounding box center [203, 298] width 35 height 35
click at [210, 303] on icon "Video Player" at bounding box center [203, 298] width 35 height 35
click at [752, 302] on icon "Video Player" at bounding box center [753, 298] width 35 height 35
click at [754, 301] on icon "Video Player" at bounding box center [753, 298] width 35 height 35
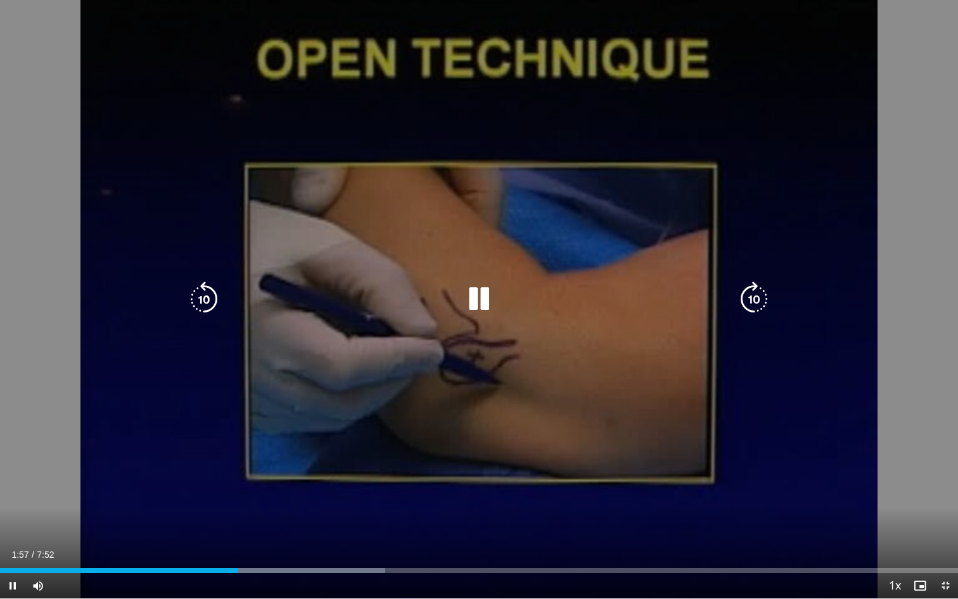
click at [190, 292] on icon "Video Player" at bounding box center [203, 298] width 35 height 35
click at [203, 297] on icon "Video Player" at bounding box center [203, 298] width 35 height 35
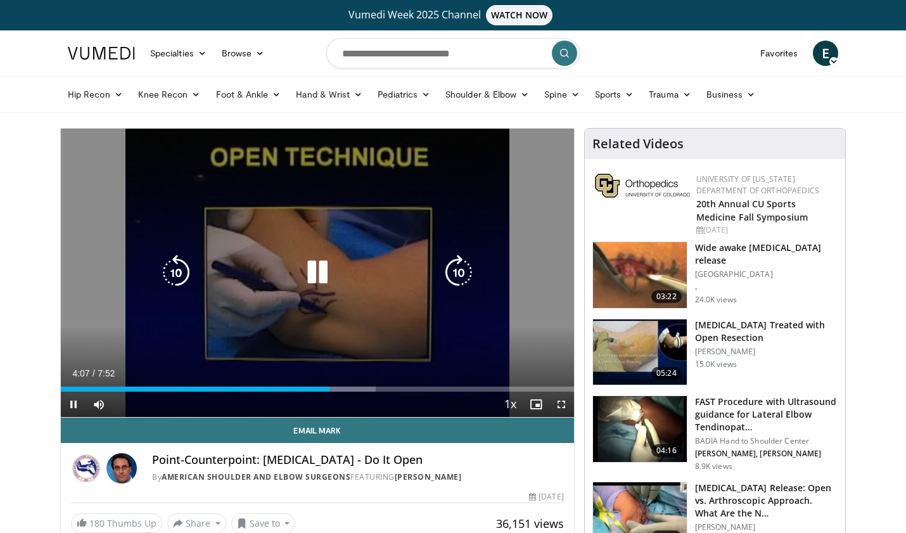
click at [456, 267] on icon "Video Player" at bounding box center [458, 272] width 35 height 35
click at [174, 274] on icon "Video Player" at bounding box center [175, 272] width 35 height 35
